Goal: Obtain resource: Download file/media

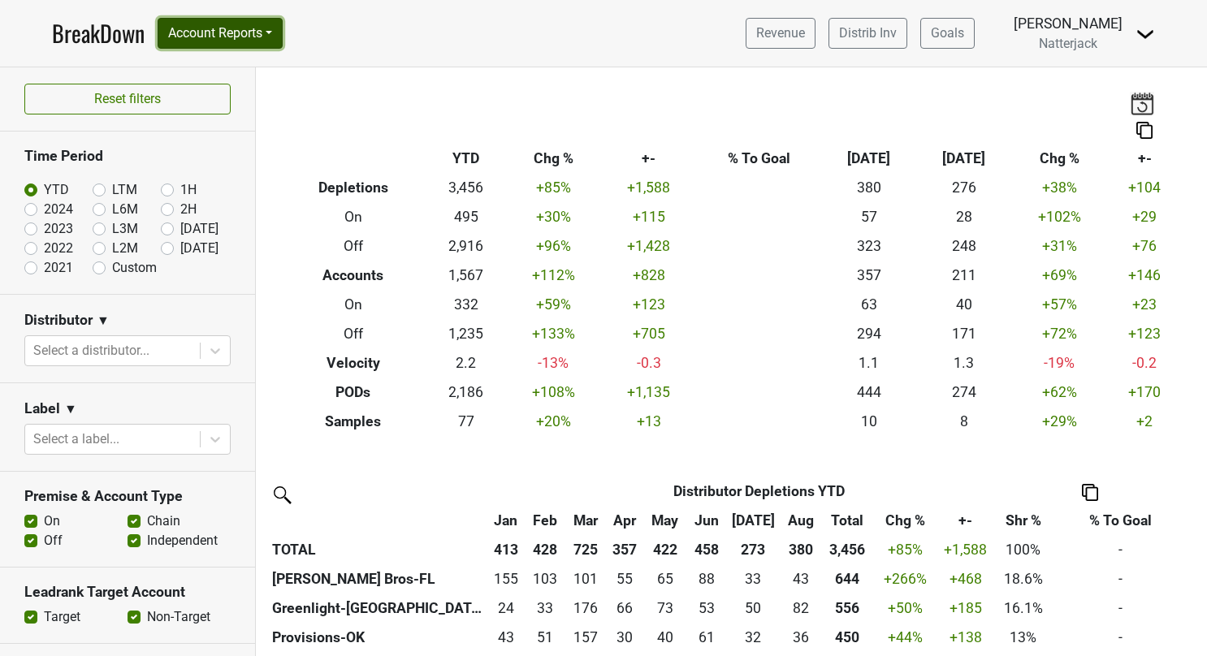
click at [273, 32] on button "Account Reports" at bounding box center [220, 33] width 125 height 31
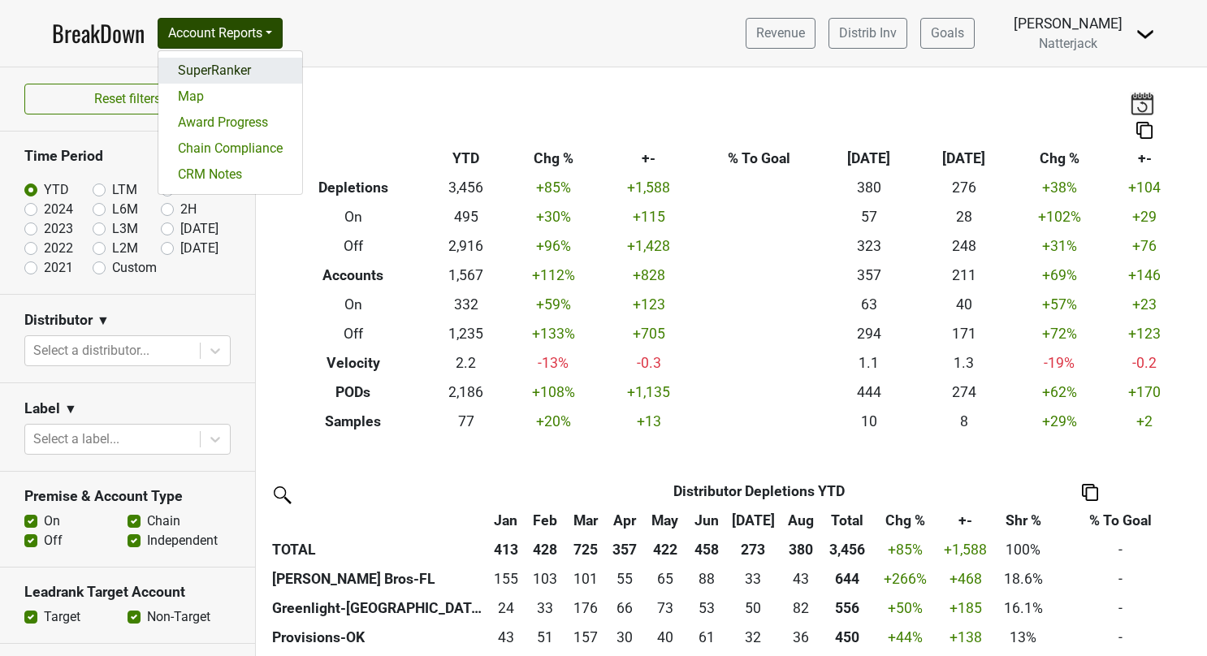
click at [240, 65] on link "SuperRanker" at bounding box center [230, 71] width 144 height 26
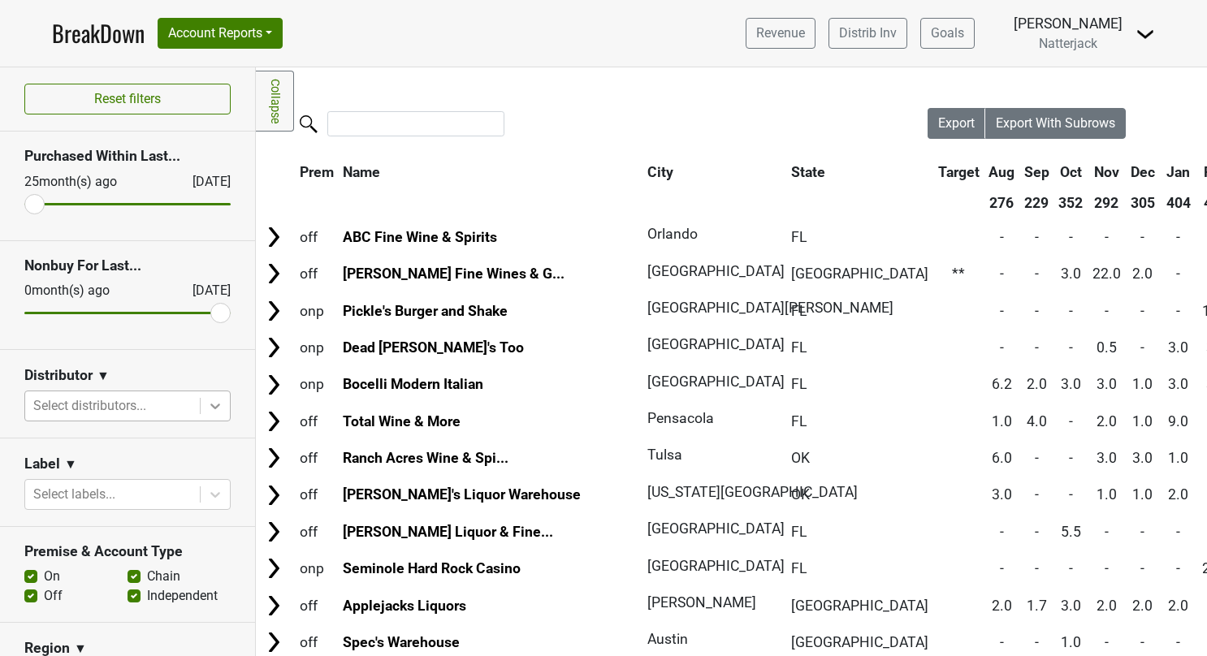
click at [207, 412] on icon at bounding box center [215, 406] width 16 height 16
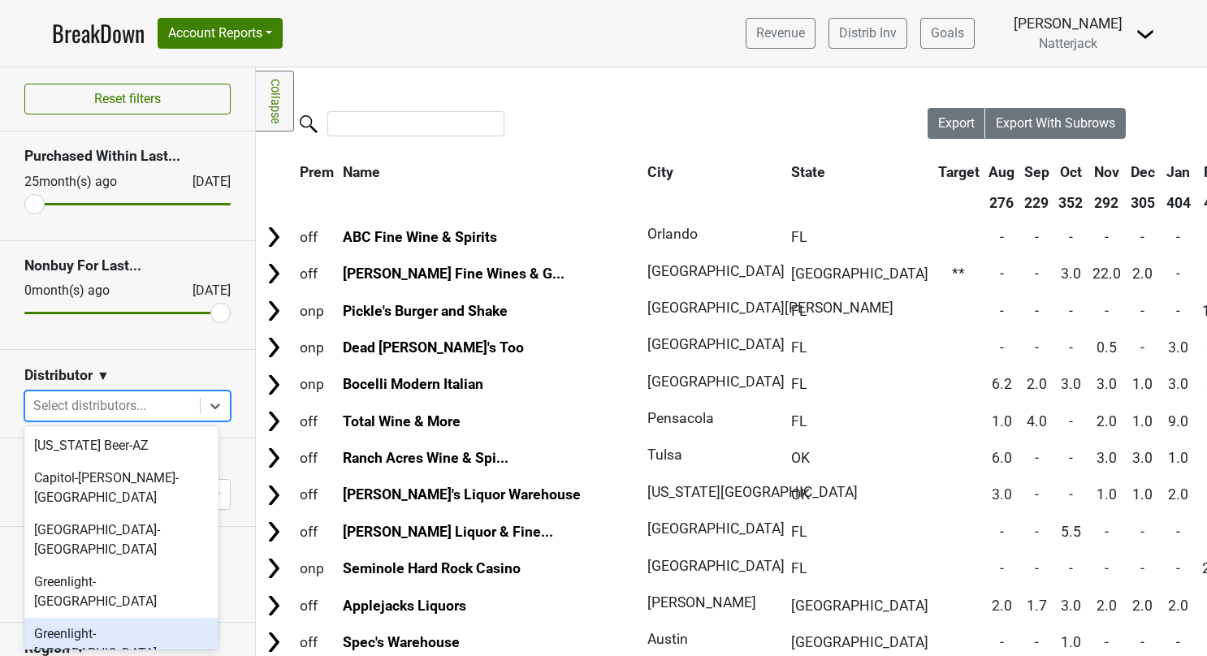
click at [109, 618] on div "Greenlight-[GEOGRAPHIC_DATA]" at bounding box center [121, 644] width 194 height 52
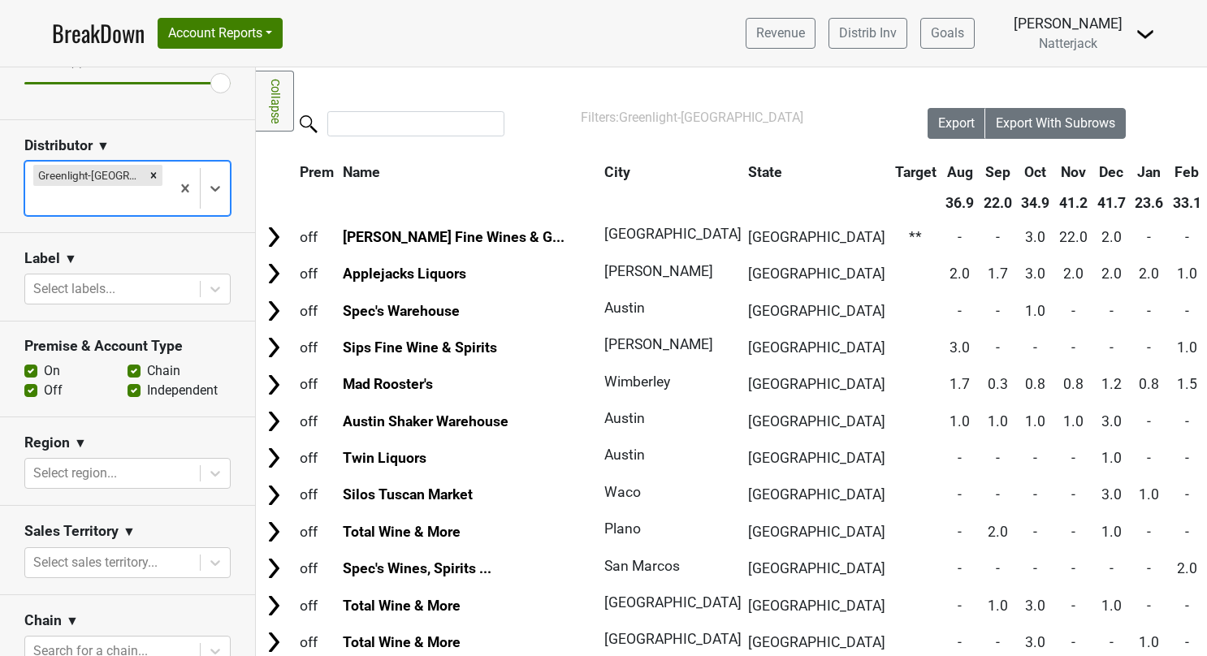
scroll to position [244, 0]
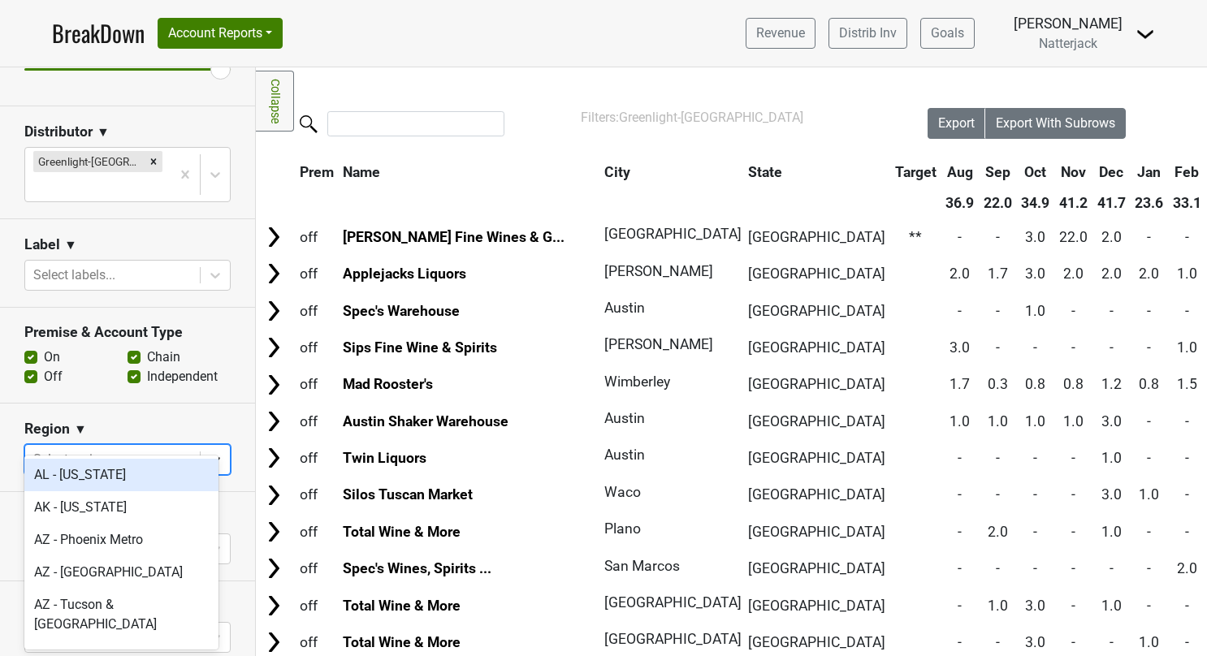
click at [207, 452] on icon at bounding box center [215, 460] width 16 height 16
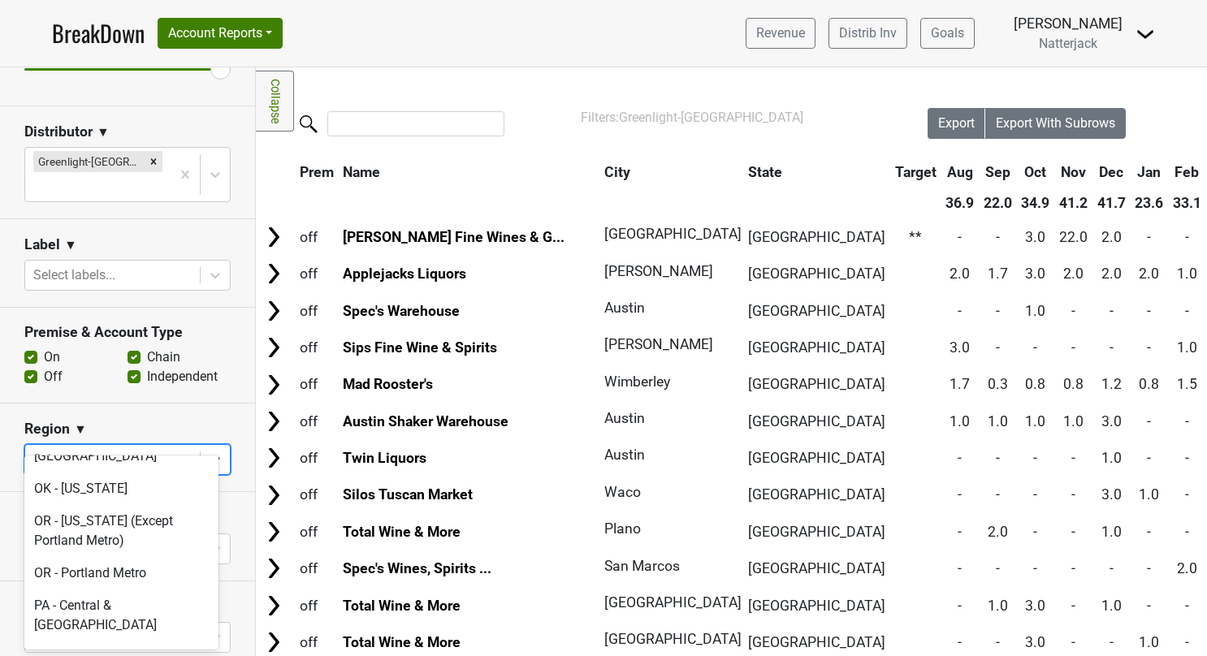
scroll to position [4354, 0]
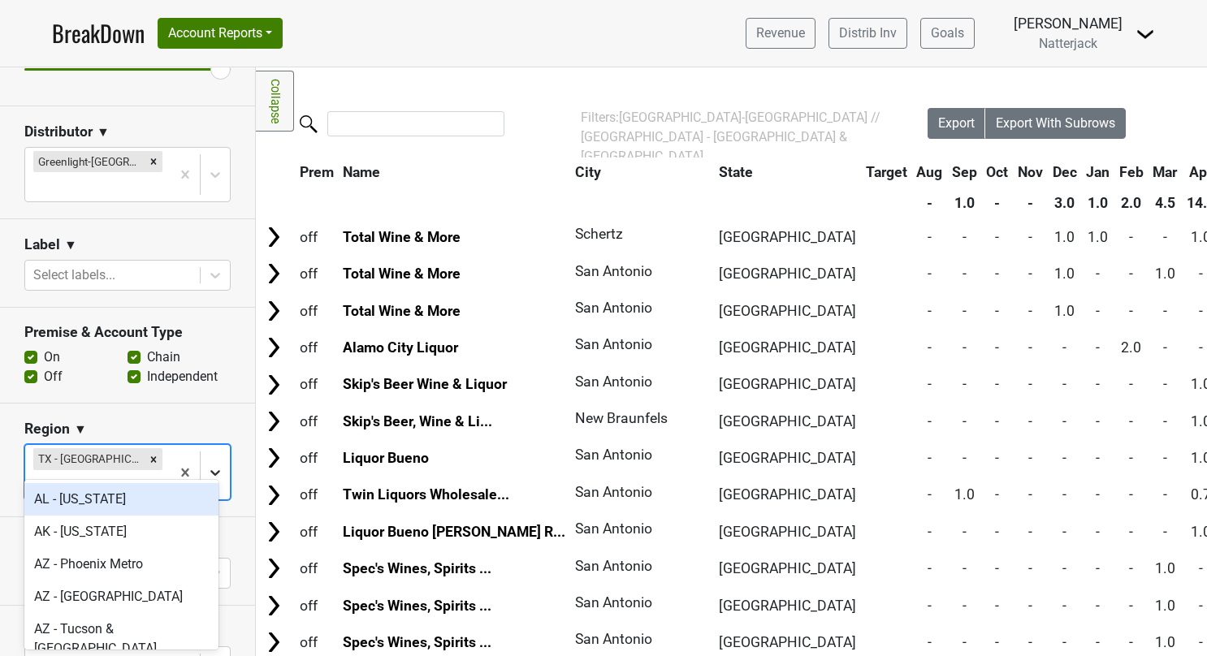
click at [207, 465] on icon at bounding box center [215, 473] width 16 height 16
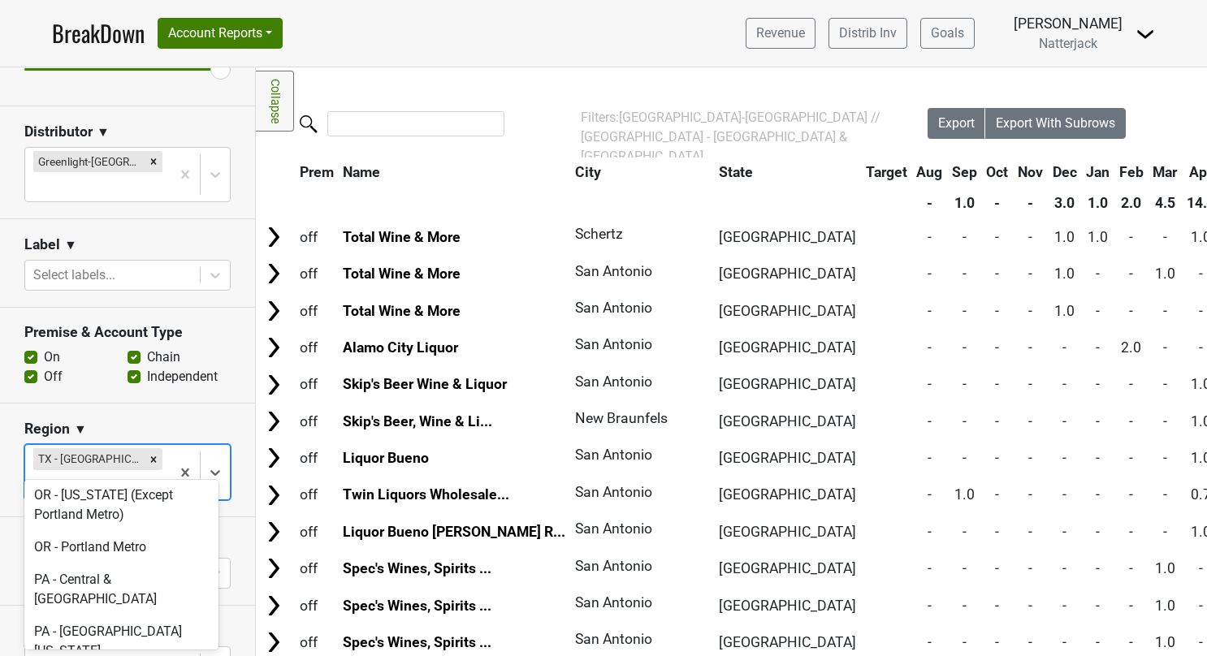
scroll to position [4392, 0]
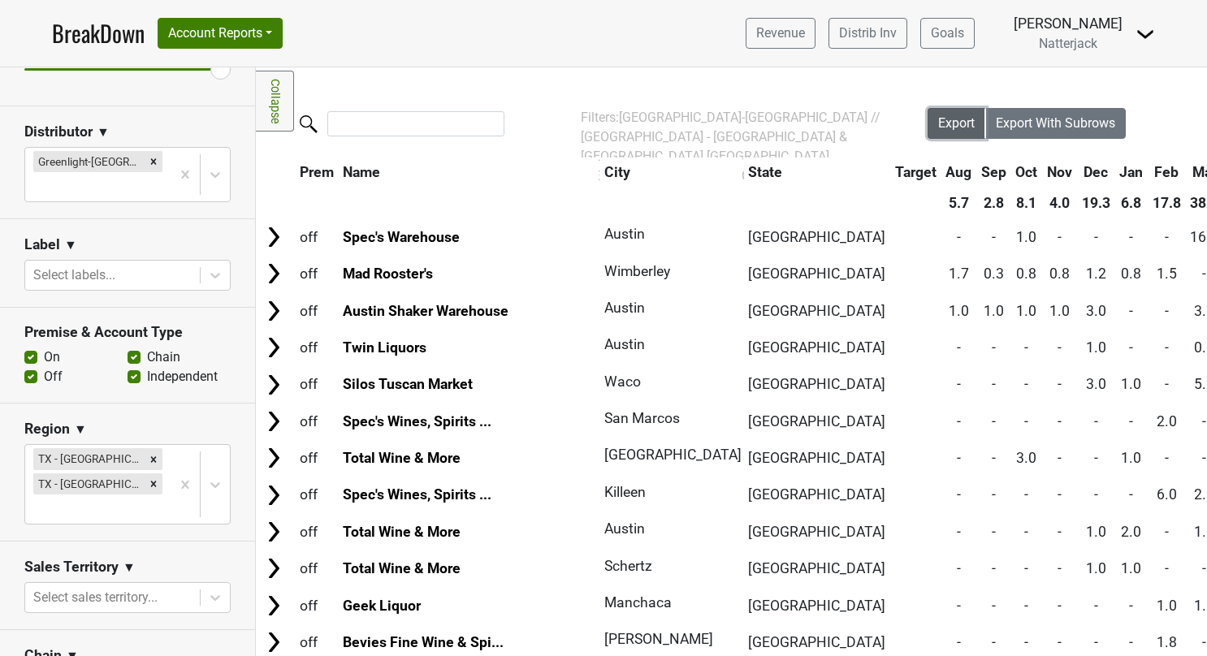
click at [954, 121] on span "Export" at bounding box center [956, 122] width 37 height 15
